Goal: Book appointment/travel/reservation

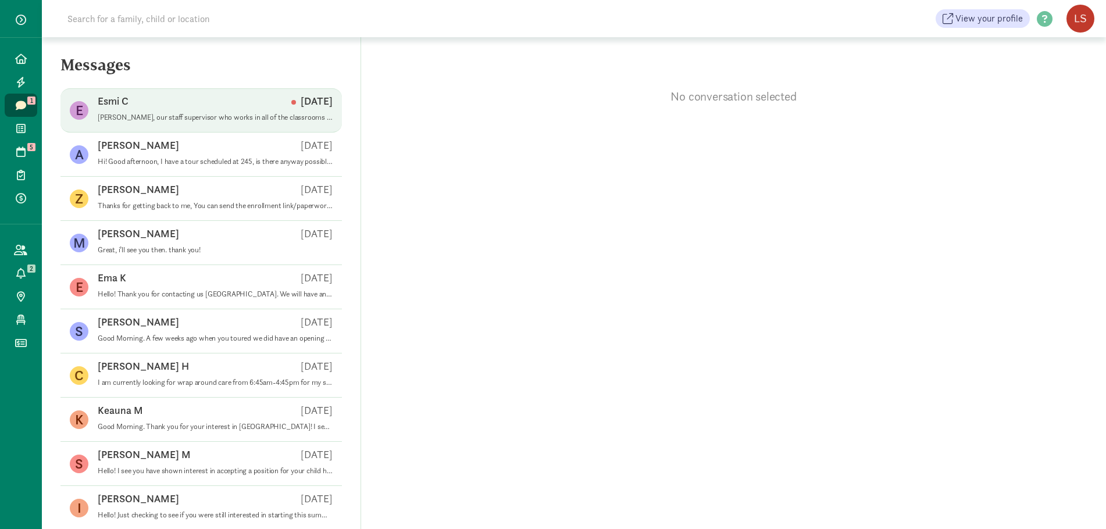
click at [217, 105] on div "Esmi C Aug 07" at bounding box center [215, 103] width 235 height 19
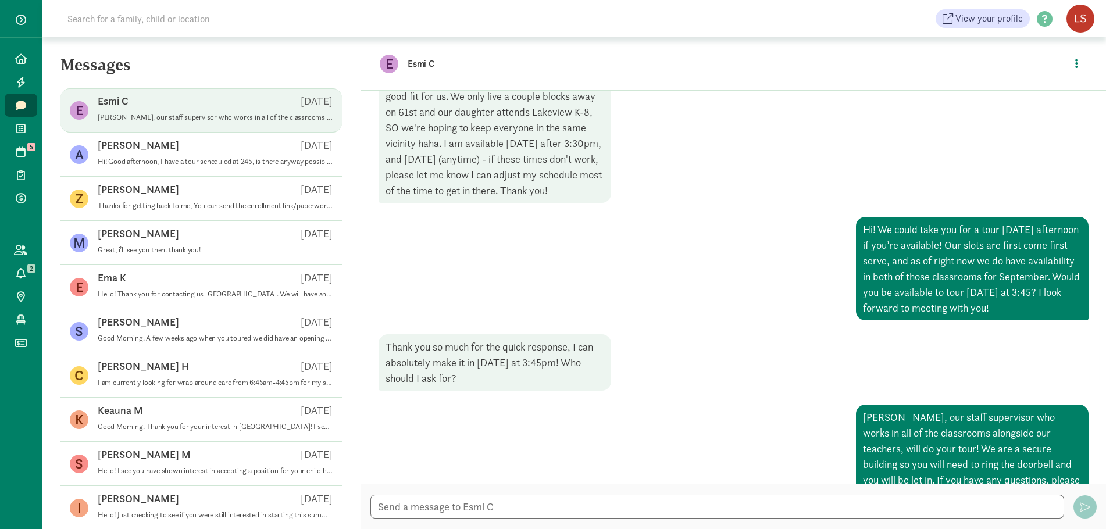
scroll to position [258, 0]
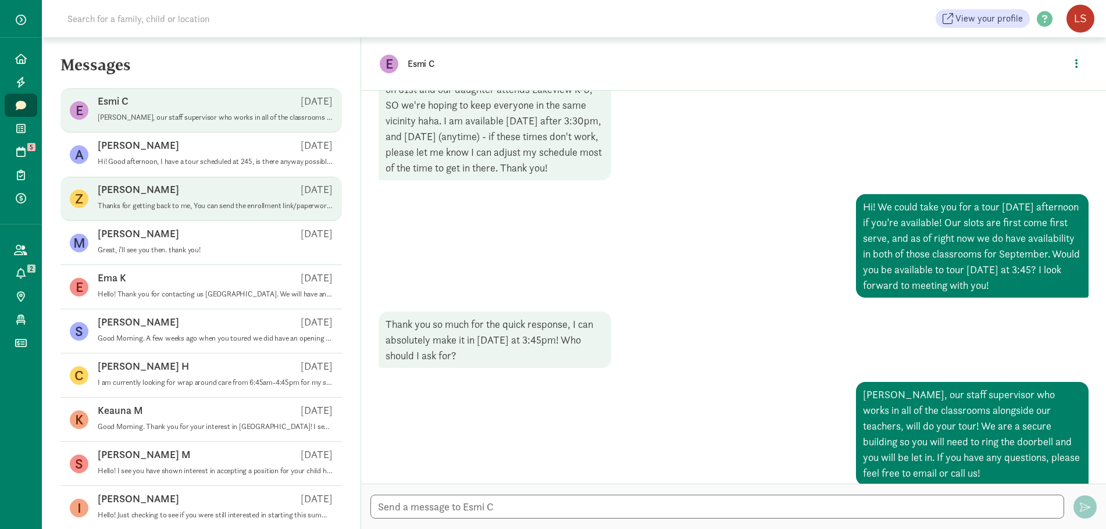
click at [195, 196] on div "Zachary S Jul 28" at bounding box center [215, 192] width 235 height 19
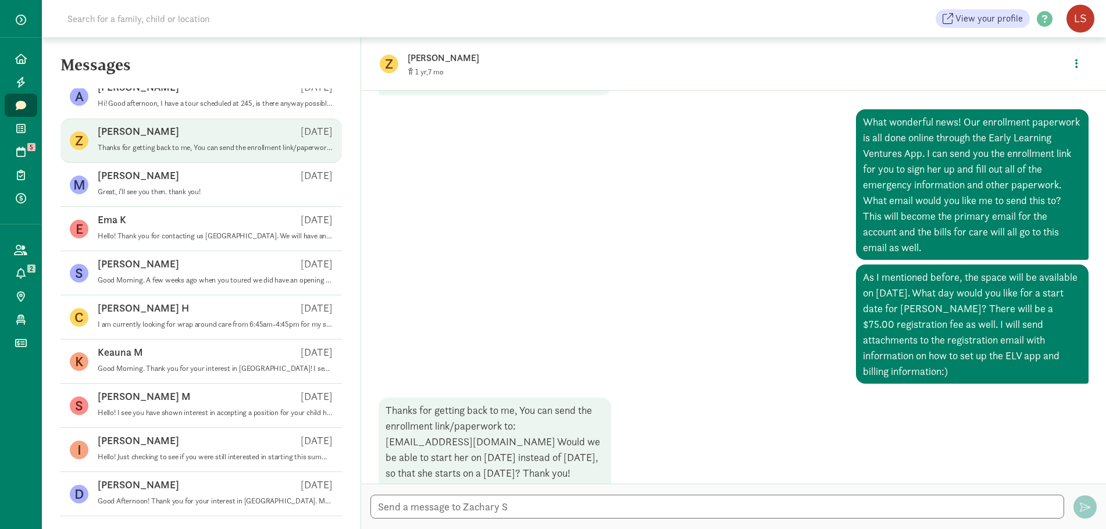
scroll to position [58, 0]
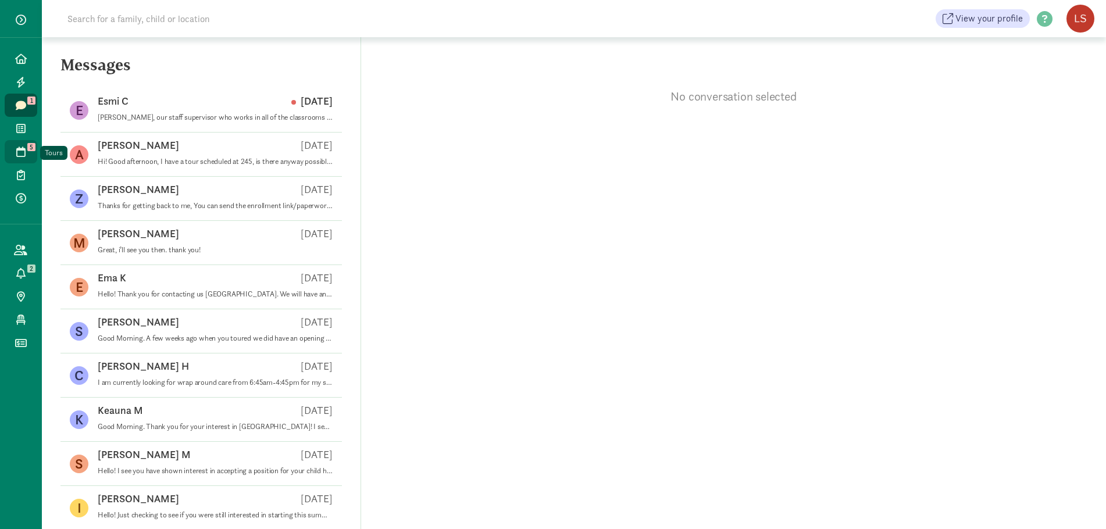
click at [16, 148] on icon at bounding box center [20, 152] width 9 height 10
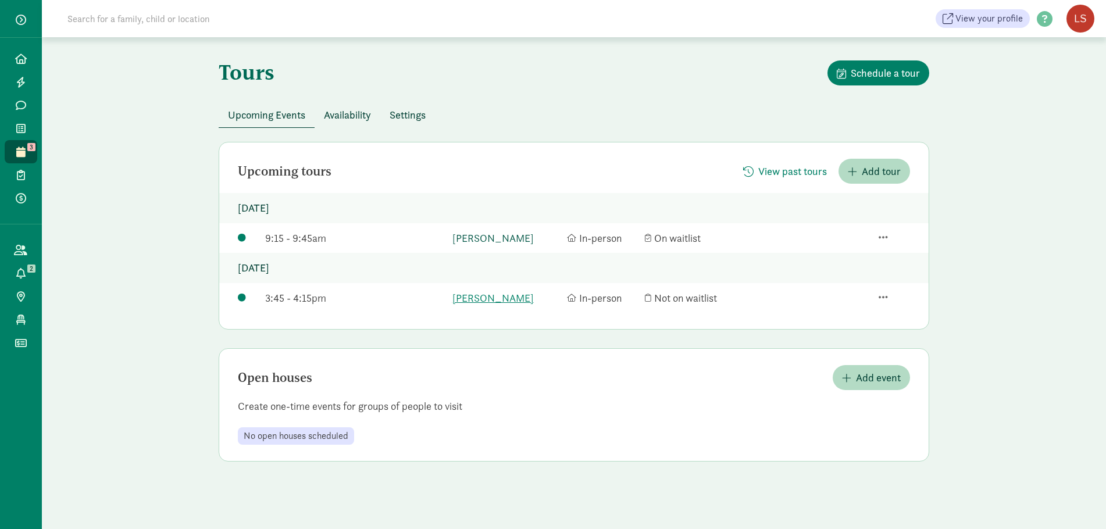
click at [487, 241] on link "Kinsley Amezquita" at bounding box center [506, 238] width 109 height 16
click at [18, 58] on icon at bounding box center [21, 59] width 12 height 10
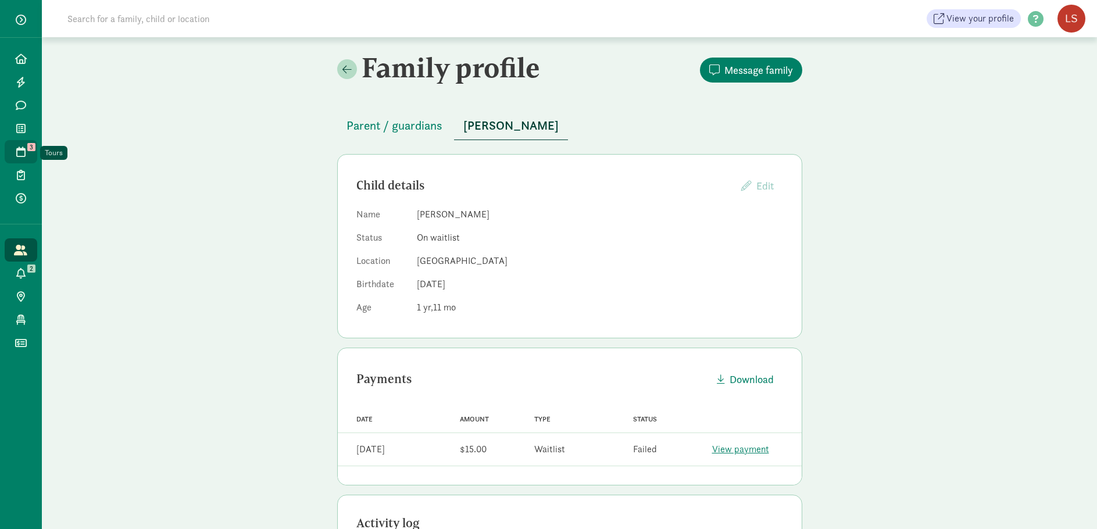
click at [26, 147] on span at bounding box center [20, 152] width 13 height 10
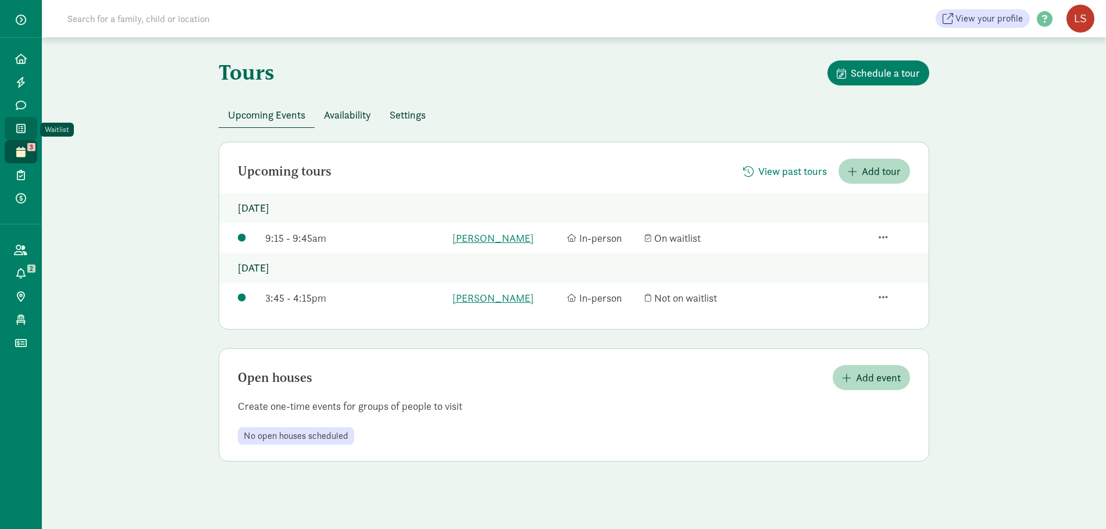
click at [22, 129] on icon at bounding box center [20, 128] width 9 height 10
